Goal: Use online tool/utility: Utilize a website feature to perform a specific function

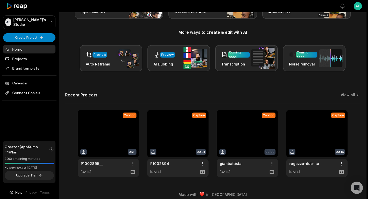
scroll to position [52, 0]
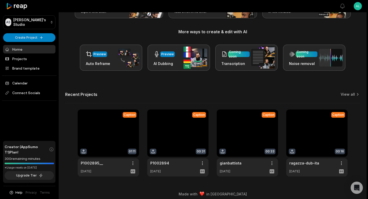
click at [109, 136] on link at bounding box center [108, 142] width 61 height 67
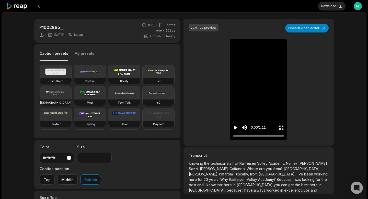
click at [209, 164] on span "the" at bounding box center [207, 163] width 6 height 4
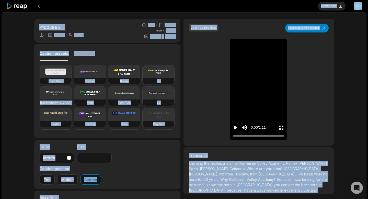
click at [209, 164] on span "the" at bounding box center [207, 163] width 6 height 4
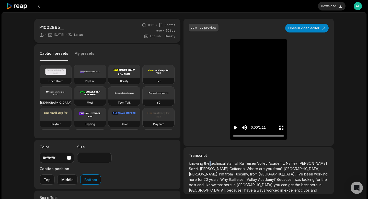
click at [209, 164] on span "the" at bounding box center [207, 163] width 6 height 4
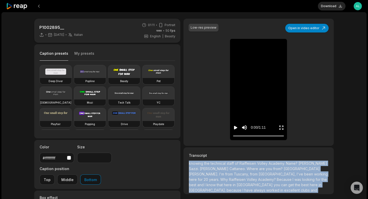
click at [209, 164] on span "the" at bounding box center [207, 163] width 6 height 4
